Goal: Task Accomplishment & Management: Use online tool/utility

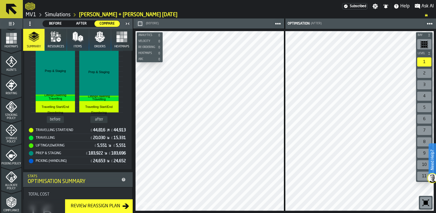
scroll to position [143, 0]
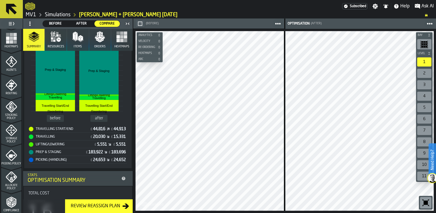
click at [98, 205] on div "Review Reassign Plan" at bounding box center [95, 206] width 54 height 7
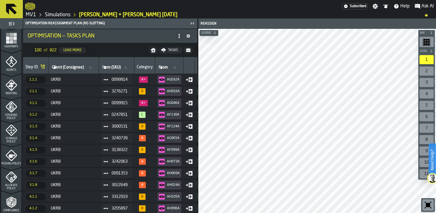
click at [181, 35] on icon at bounding box center [179, 36] width 5 height 5
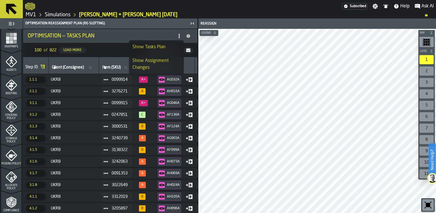
click at [180, 12] on ol "MV1 Simulations [PERSON_NAME] + [PERSON_NAME] [DATE]" at bounding box center [222, 14] width 394 height 7
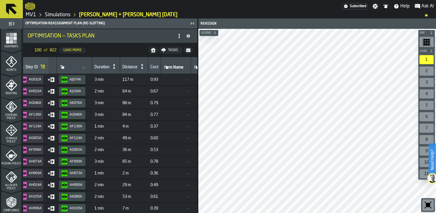
scroll to position [0, 166]
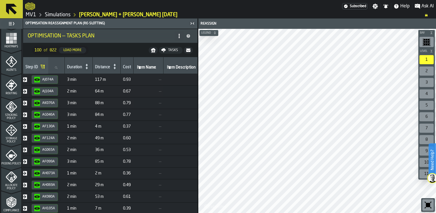
click at [116, 68] on icon at bounding box center [115, 66] width 2 height 5
click at [115, 68] on icon at bounding box center [114, 68] width 1 height 1
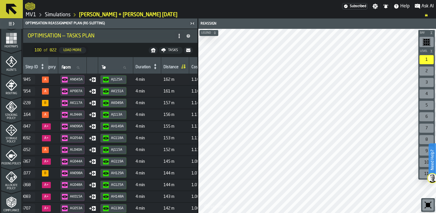
scroll to position [0, 95]
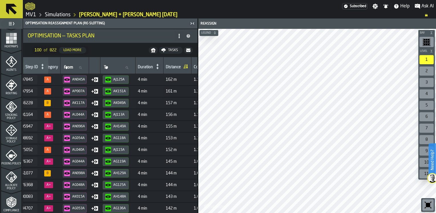
click at [172, 49] on div "Tasks" at bounding box center [173, 50] width 15 height 4
click at [168, 50] on span "Download (csv)" at bounding box center [167, 50] width 27 height 5
